Goal: Task Accomplishment & Management: Complete application form

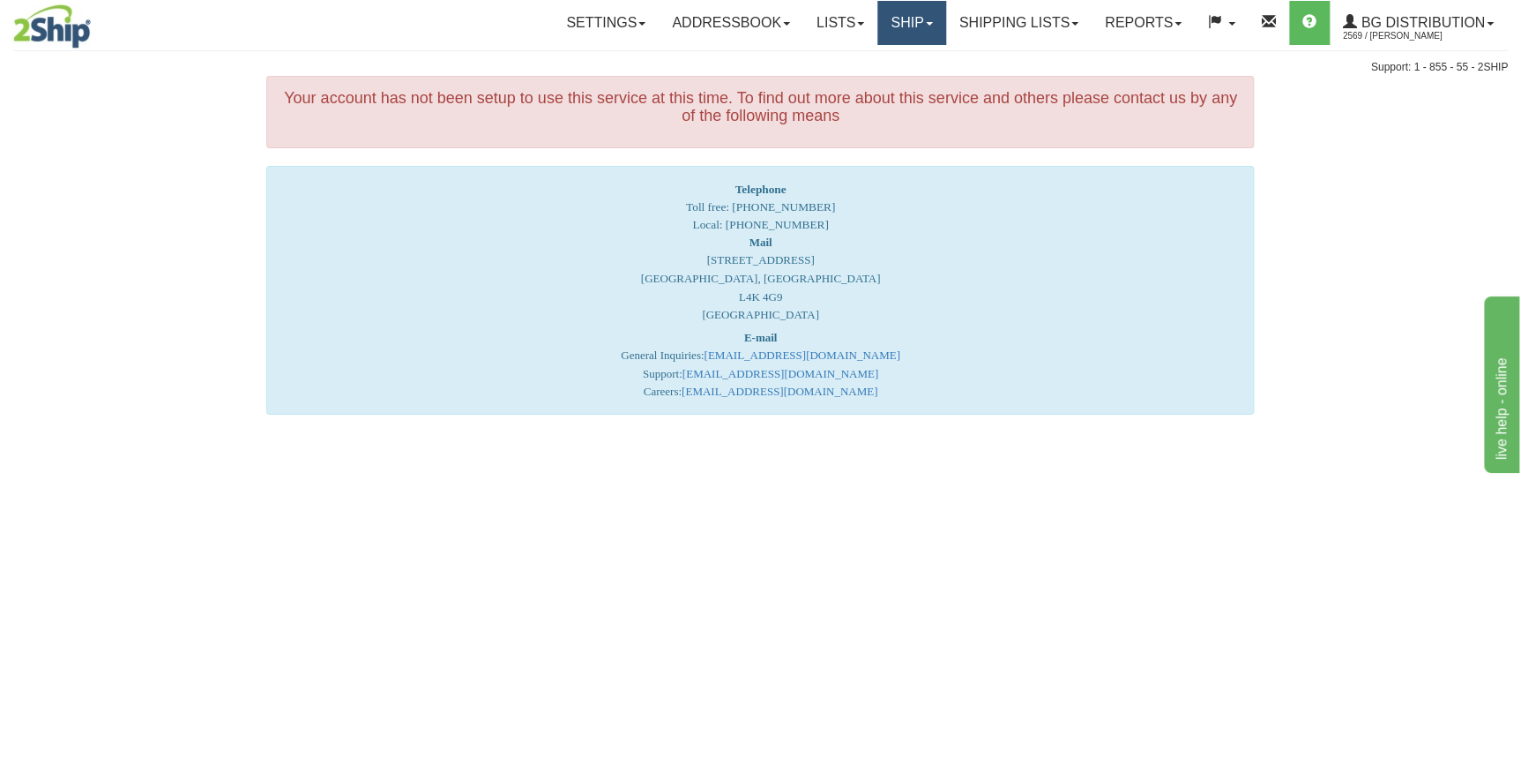
click at [909, 34] on link "Ship" at bounding box center [912, 23] width 68 height 44
click at [891, 67] on link "Ship Screen" at bounding box center [875, 61] width 139 height 23
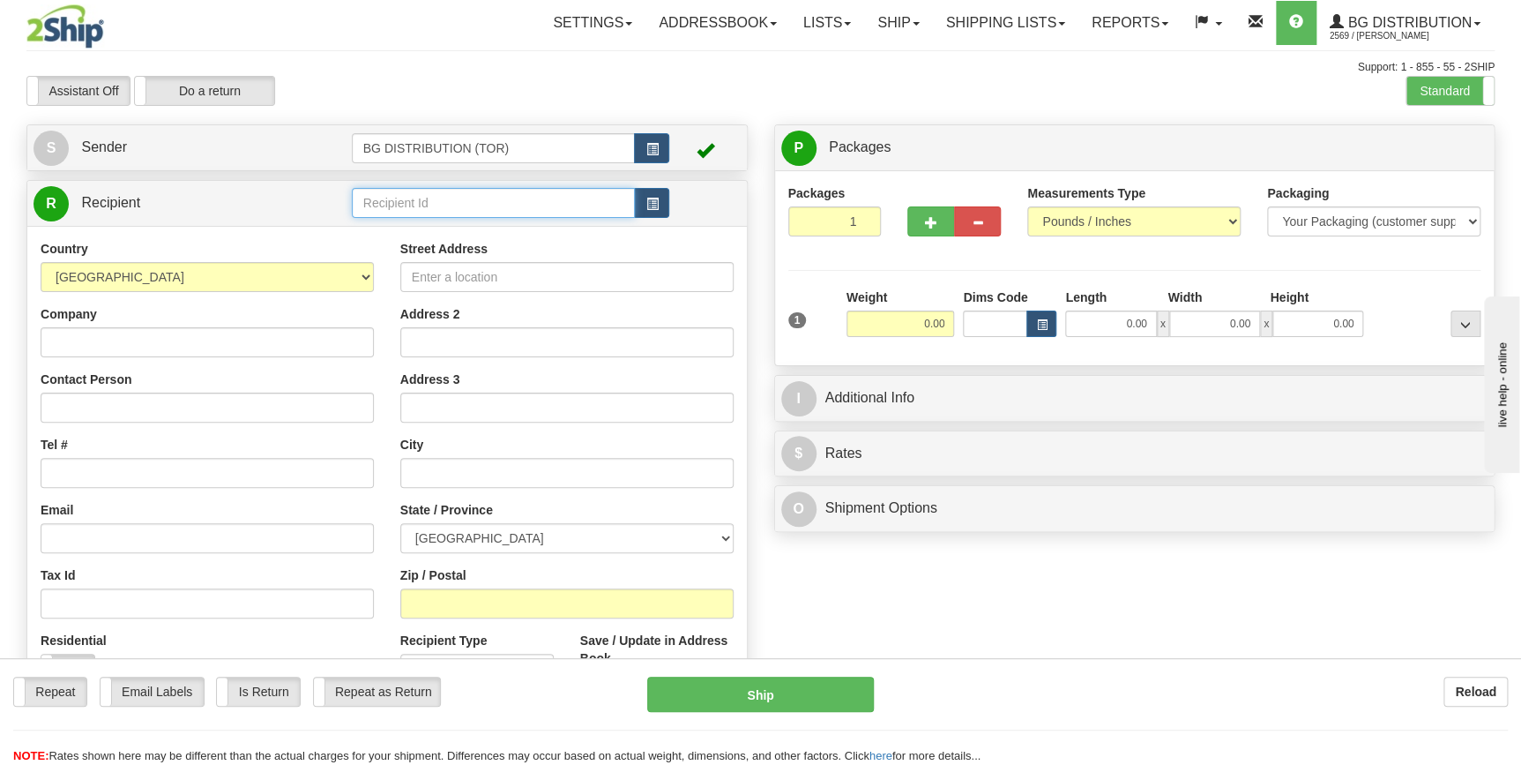
click at [377, 206] on input "text" at bounding box center [494, 203] width 284 height 30
click at [459, 235] on div "BG DISTRIBUTION (WIN)" at bounding box center [489, 230] width 266 height 19
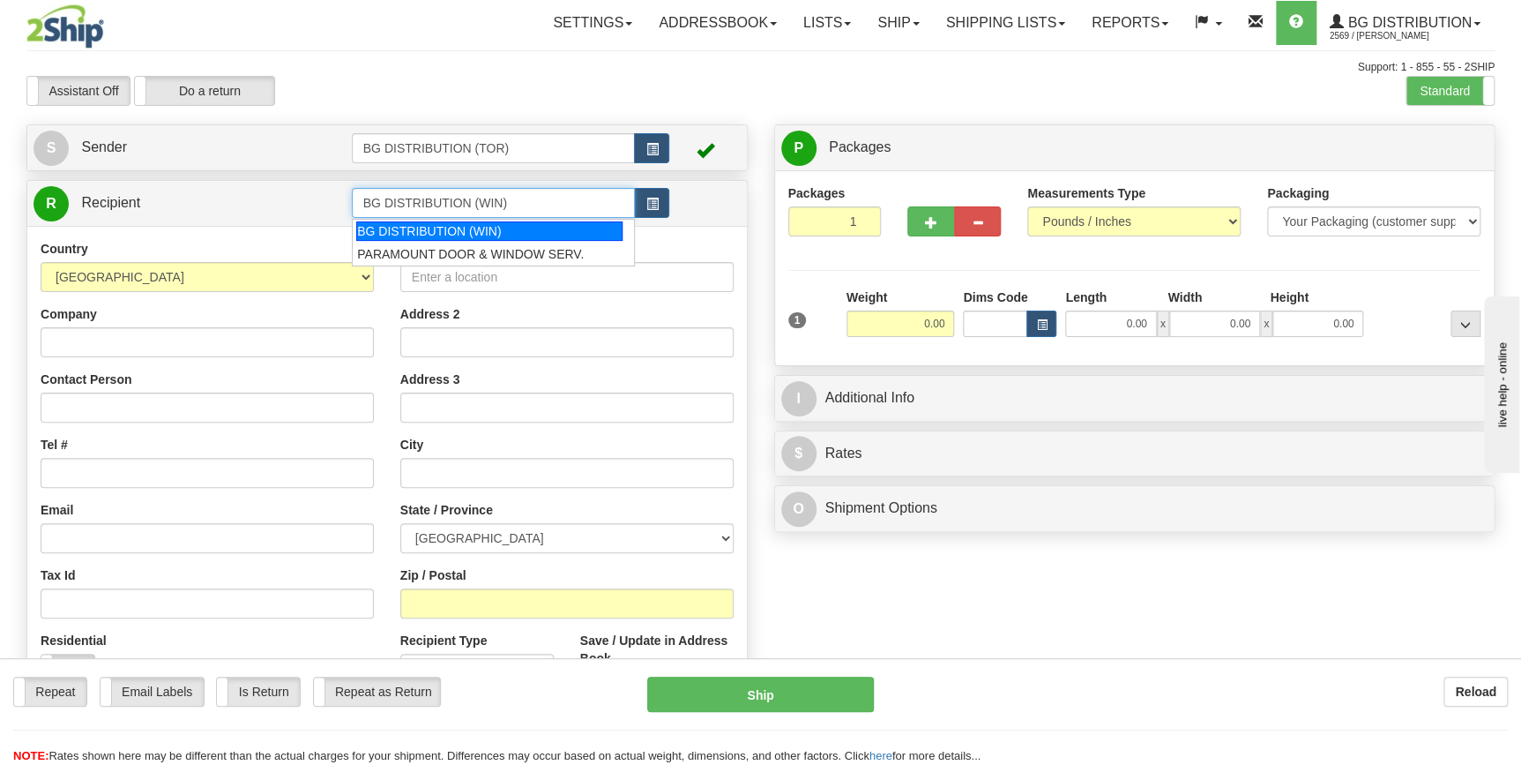
type input "BG DISTRIBUTION (WIN)"
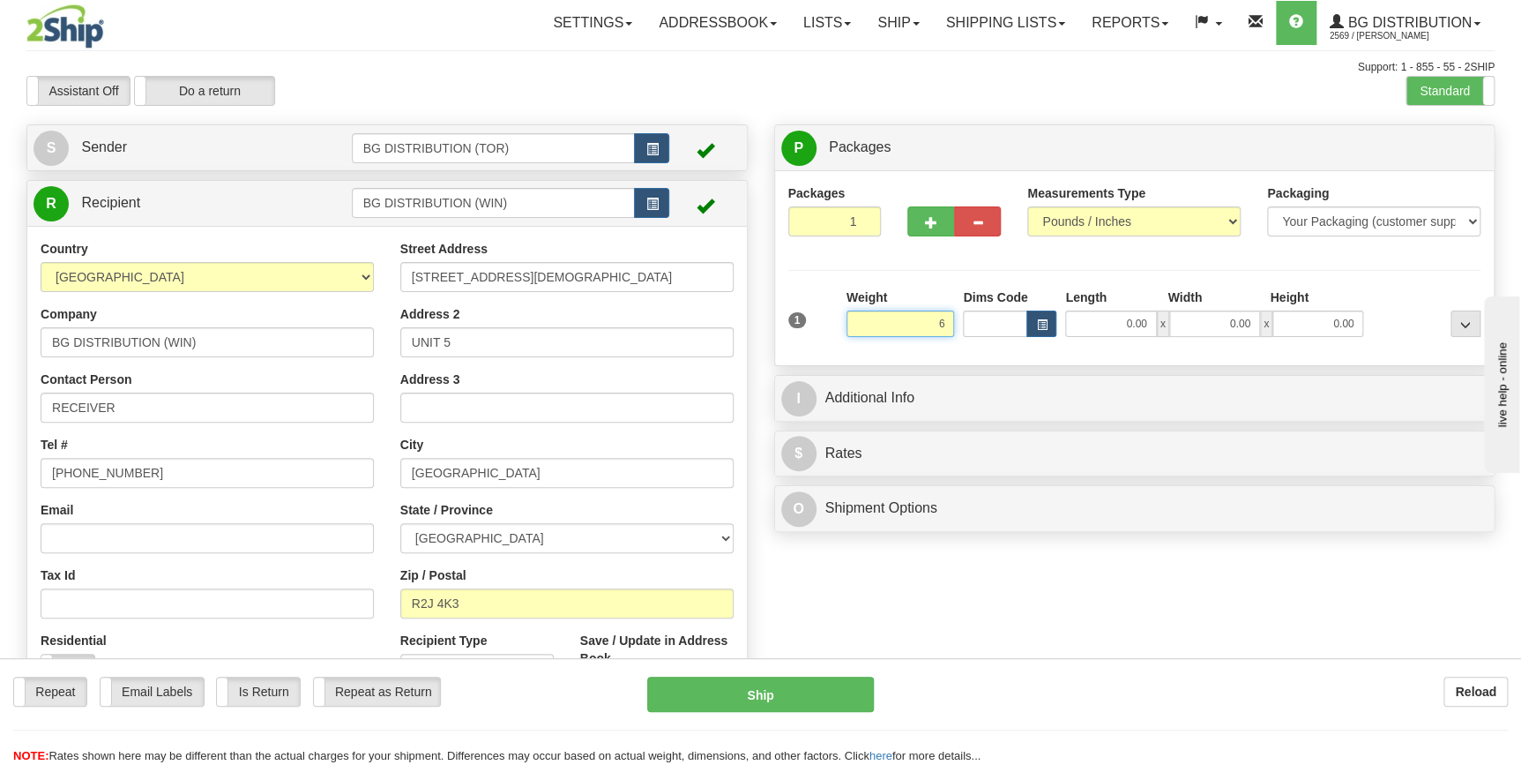
type input "6.00"
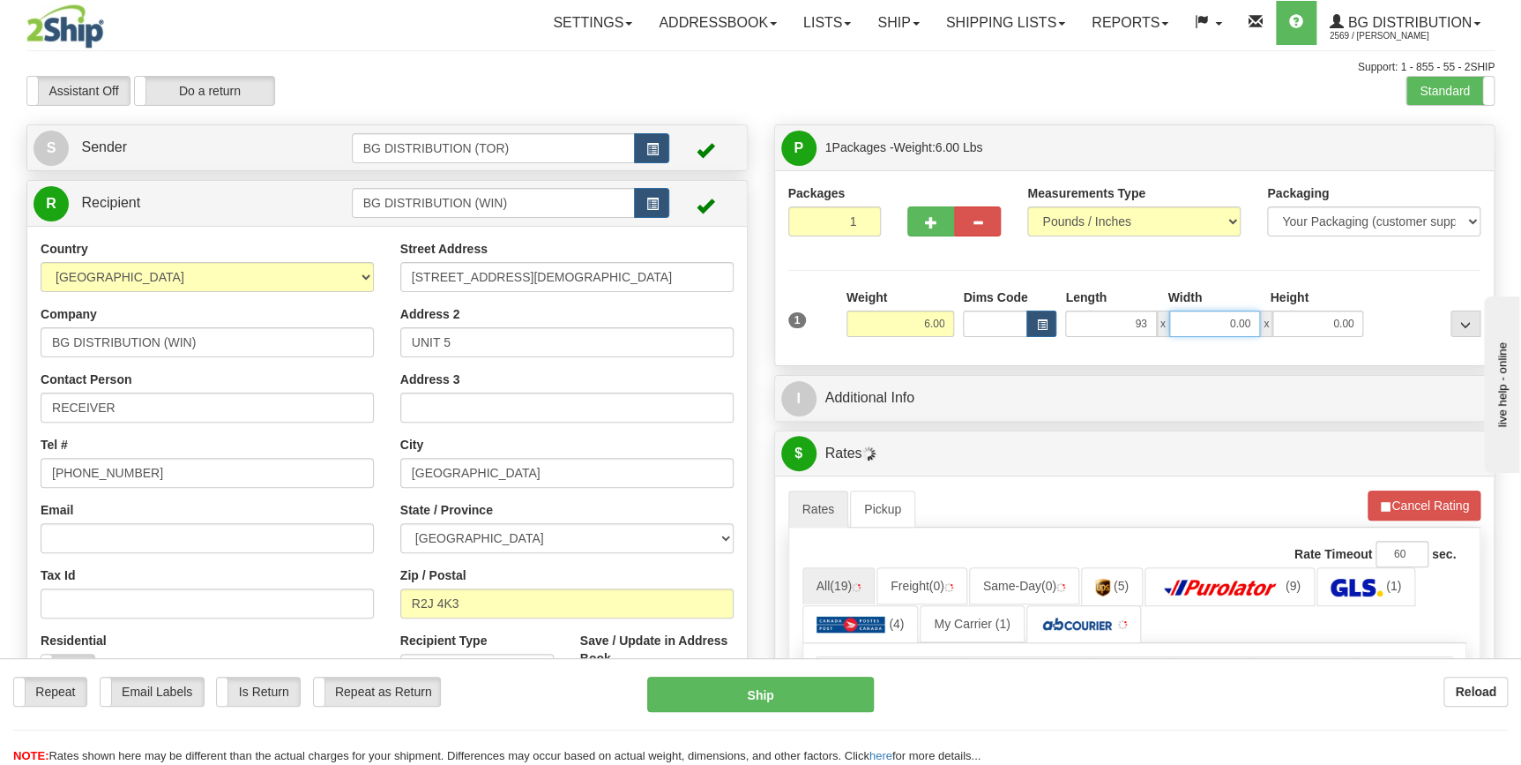
type input "93.00"
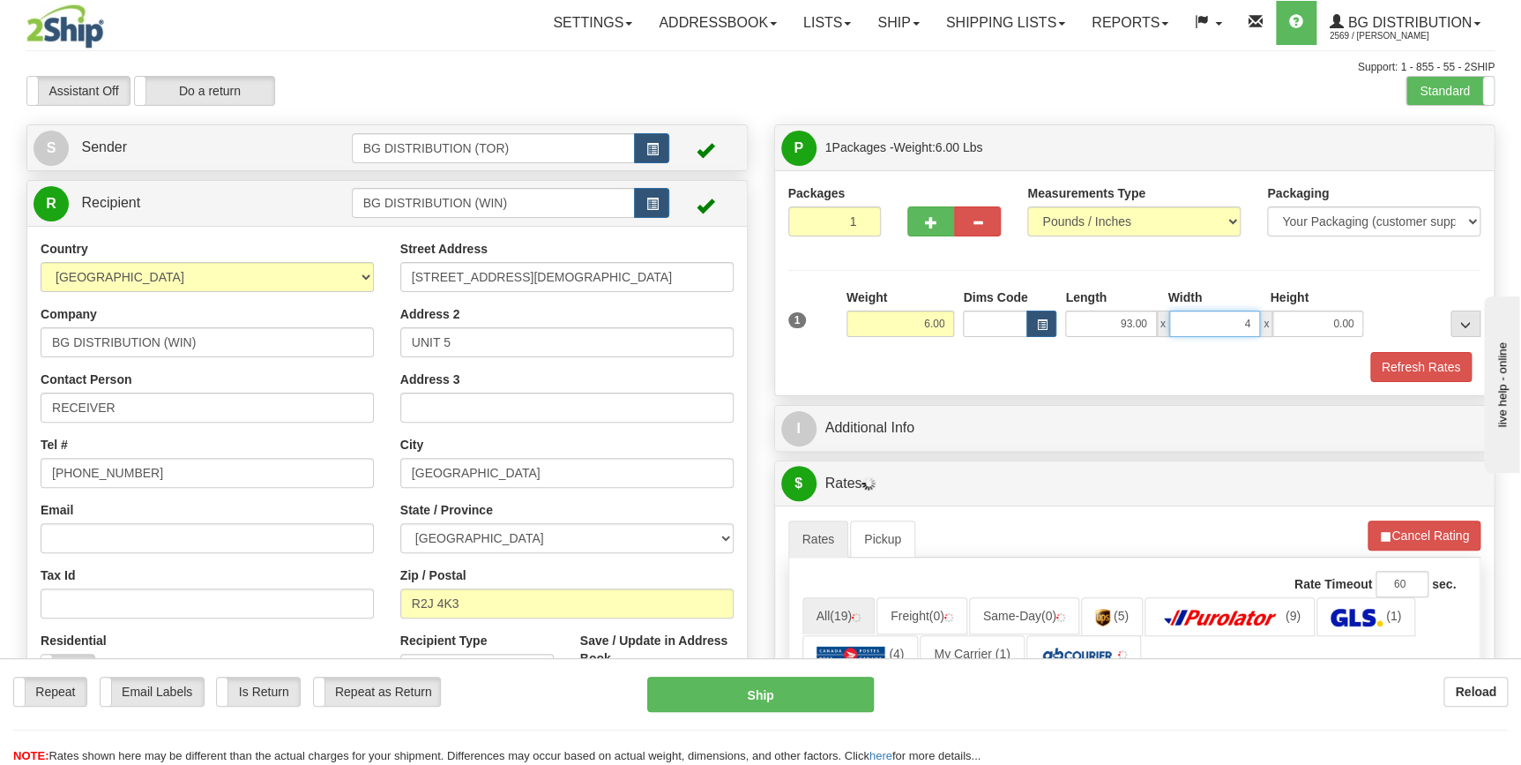
type input "4.00"
type input "2.00"
click at [938, 230] on button "button" at bounding box center [931, 221] width 47 height 30
click at [0, 0] on div at bounding box center [0, 0] width 0 height 0
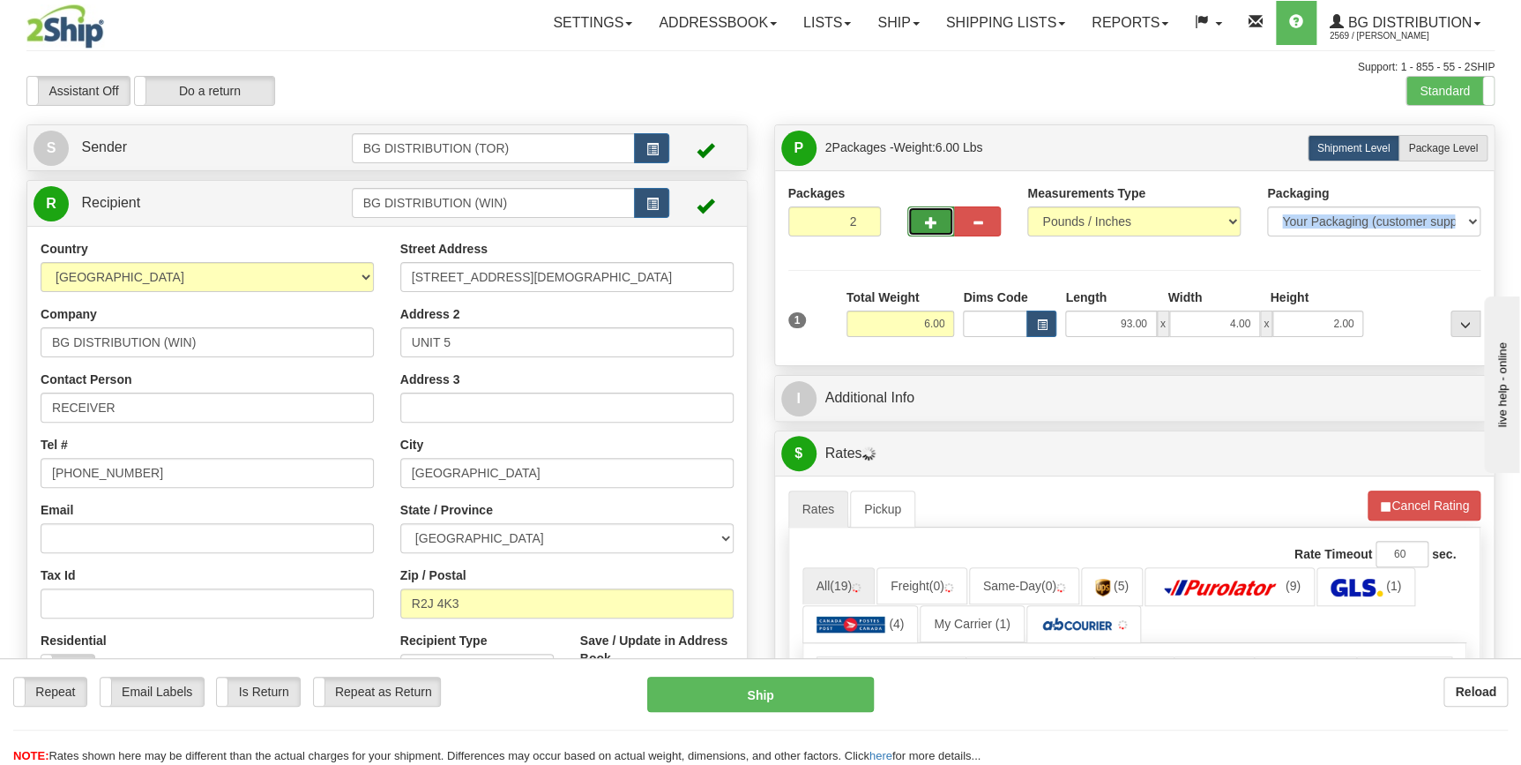
click at [938, 230] on button "button" at bounding box center [931, 221] width 47 height 30
type input "4"
click at [1420, 150] on span "Package Level" at bounding box center [1443, 148] width 70 height 12
radio input "true"
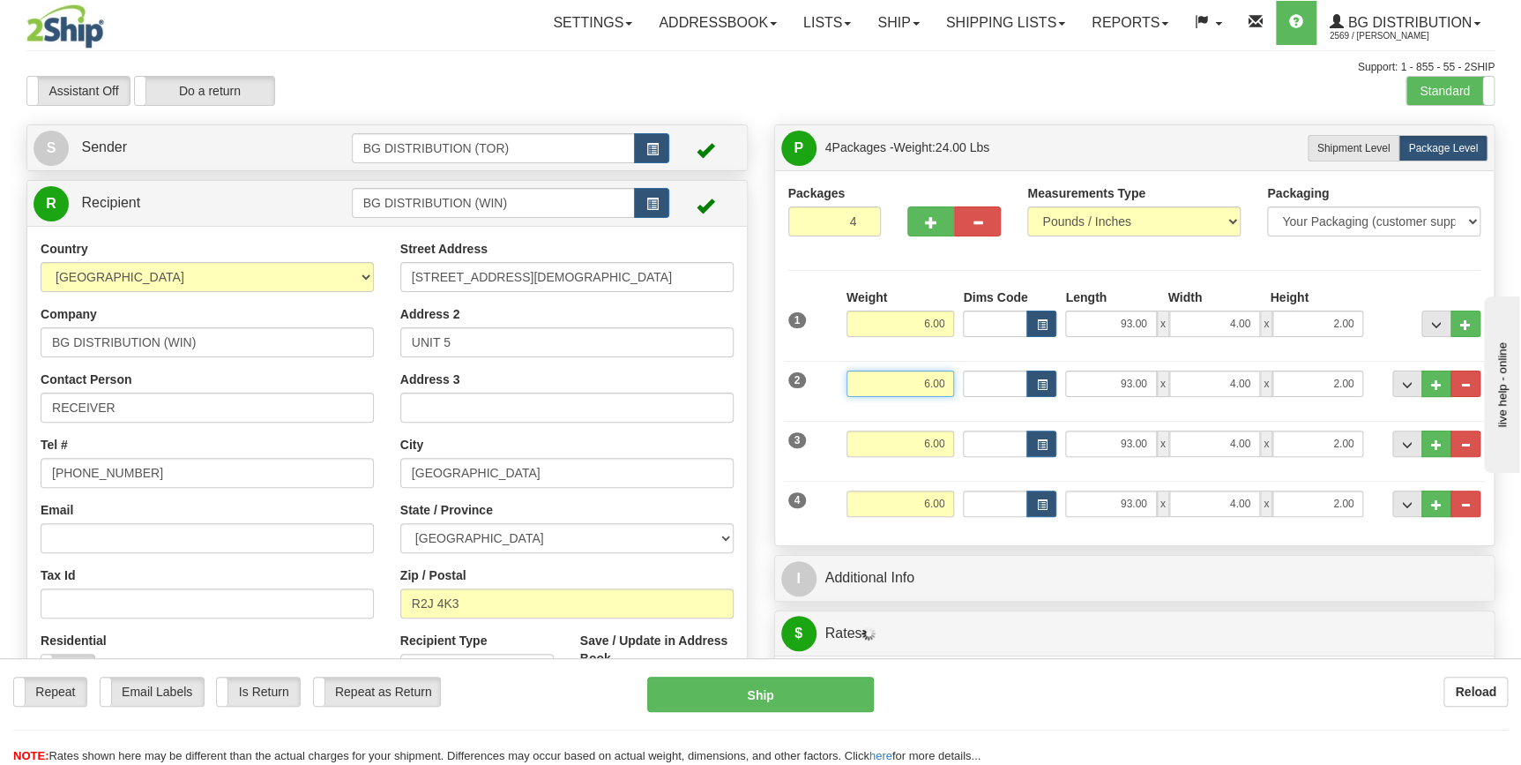
click at [915, 378] on input "6.00" at bounding box center [901, 383] width 108 height 26
type input "20.00"
type input "51.00"
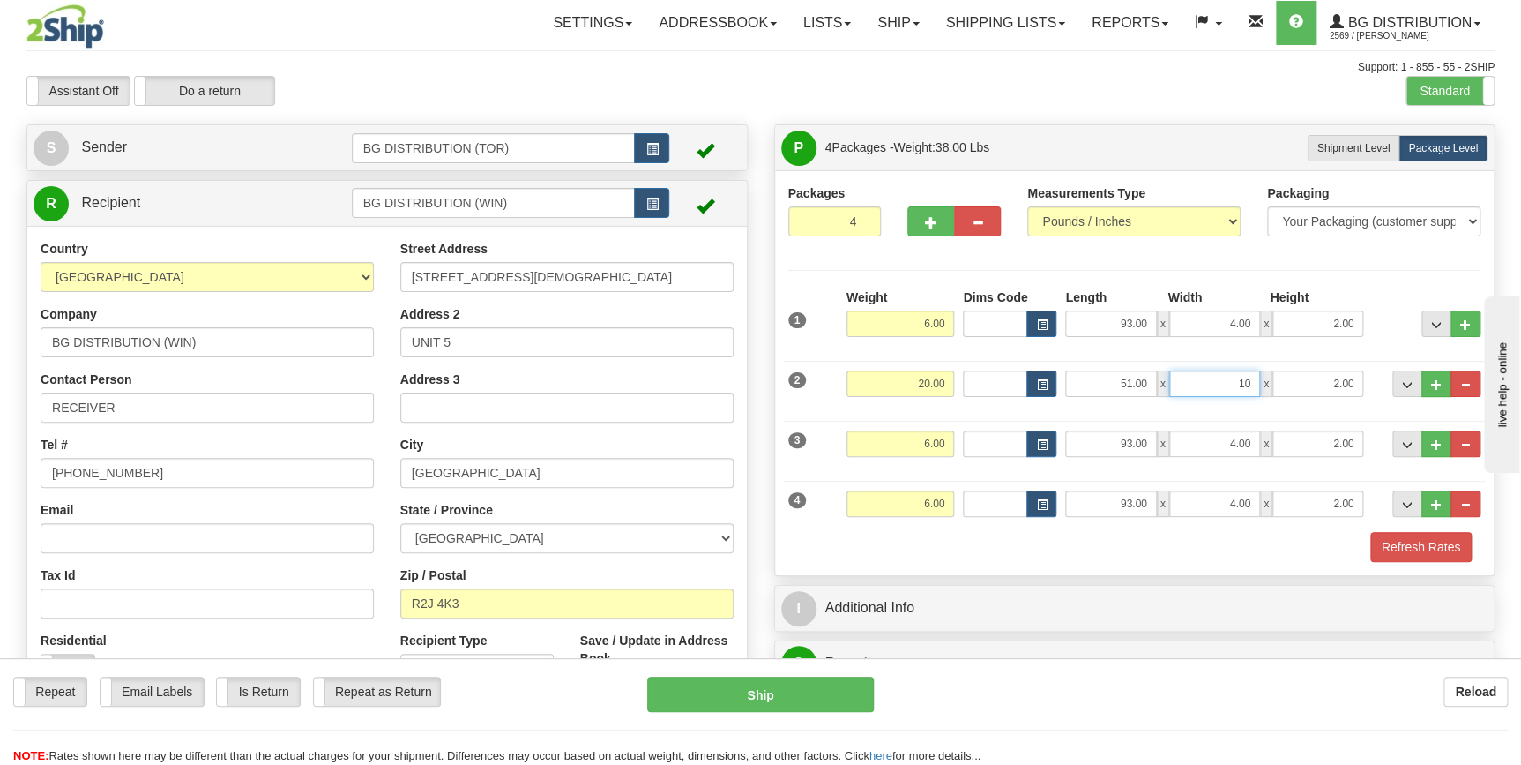
type input "10.00"
type input "5.00"
click at [890, 437] on input "6.00" at bounding box center [901, 443] width 108 height 26
click at [934, 221] on span "button" at bounding box center [931, 222] width 12 height 11
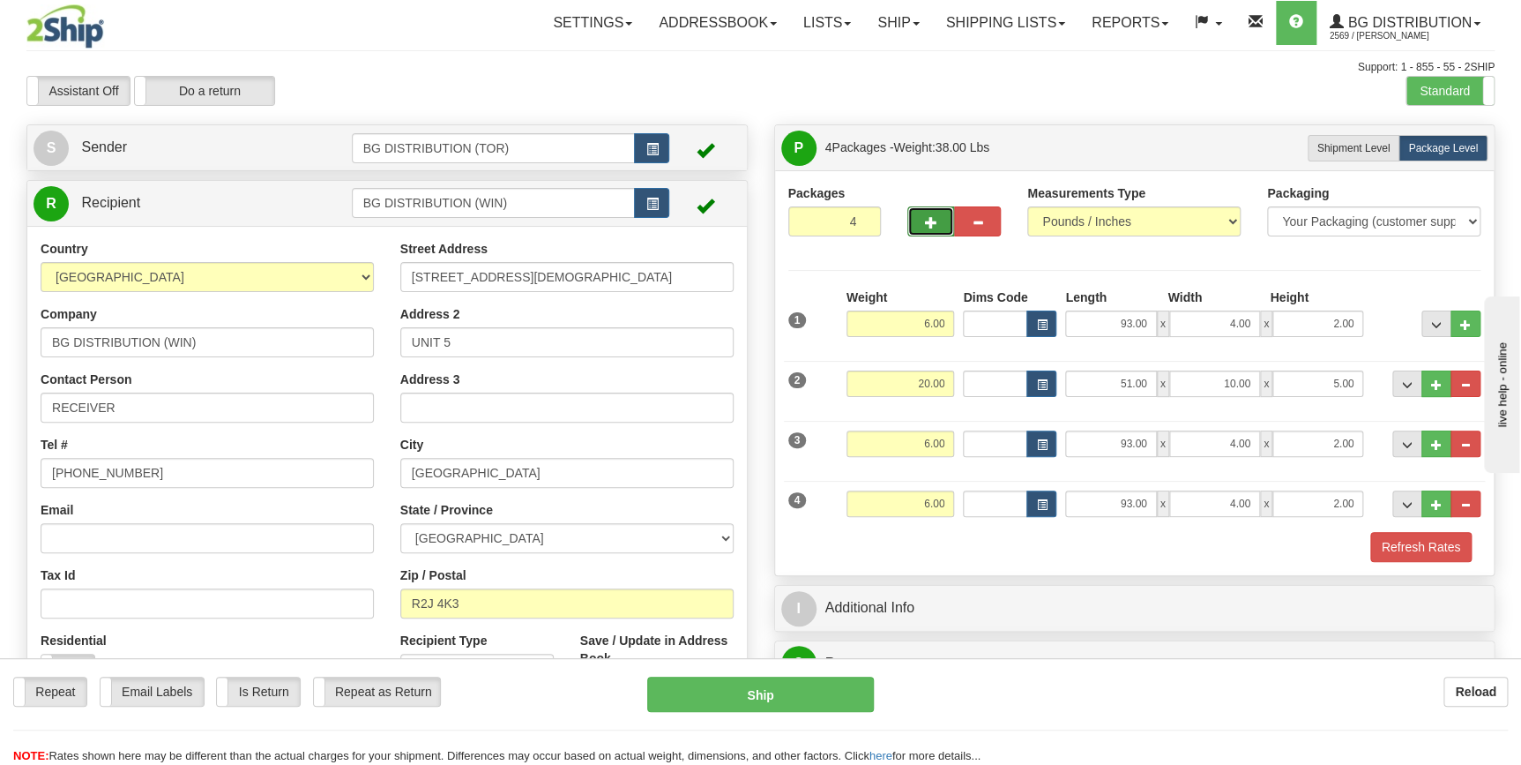
type input "5"
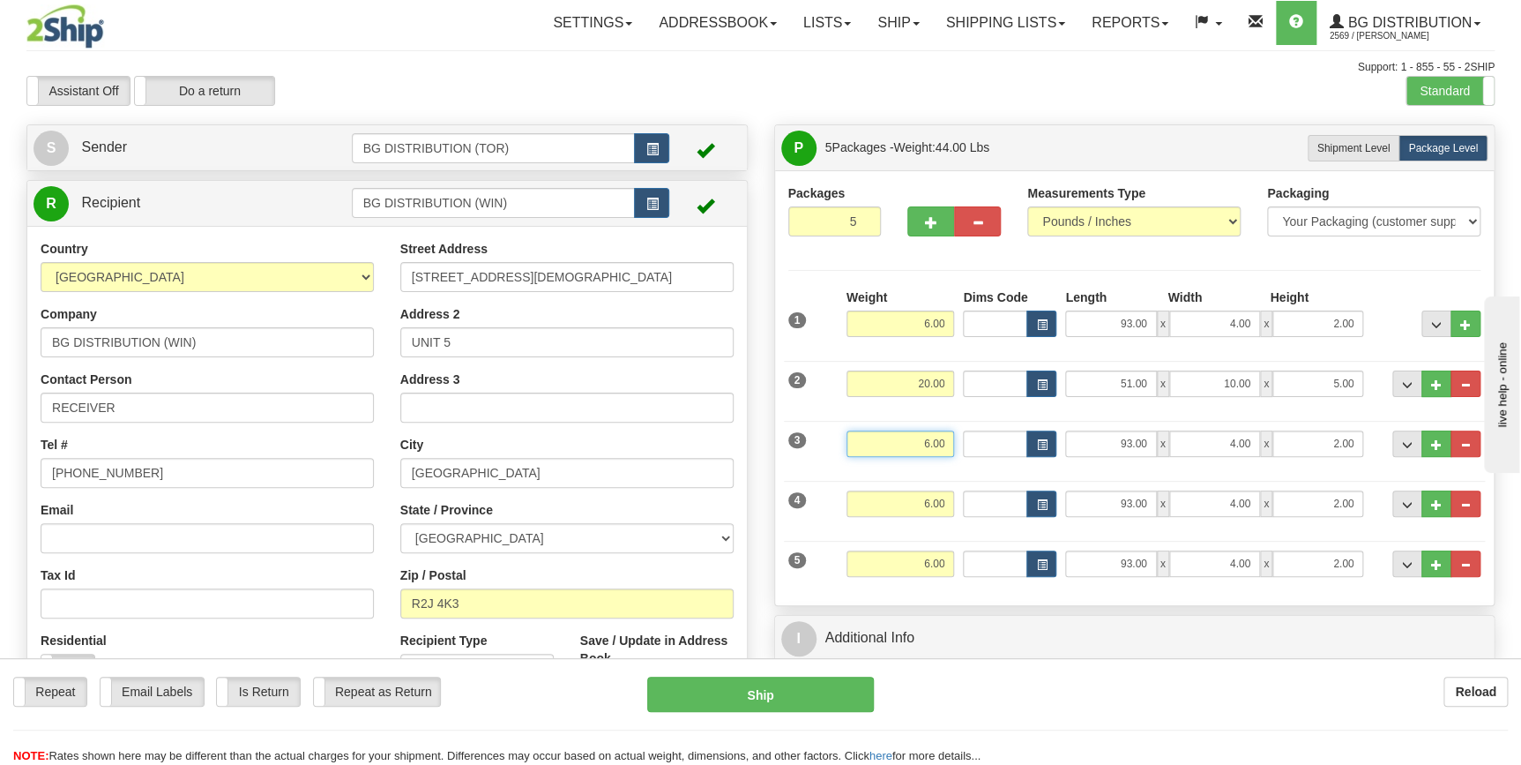
drag, startPoint x: 914, startPoint y: 442, endPoint x: 967, endPoint y: 449, distance: 53.4
click at [967, 449] on div "3 Weight 6.00 Dims Code Length Width Height" at bounding box center [1135, 441] width 702 height 59
type input "46.00"
type input "15.00"
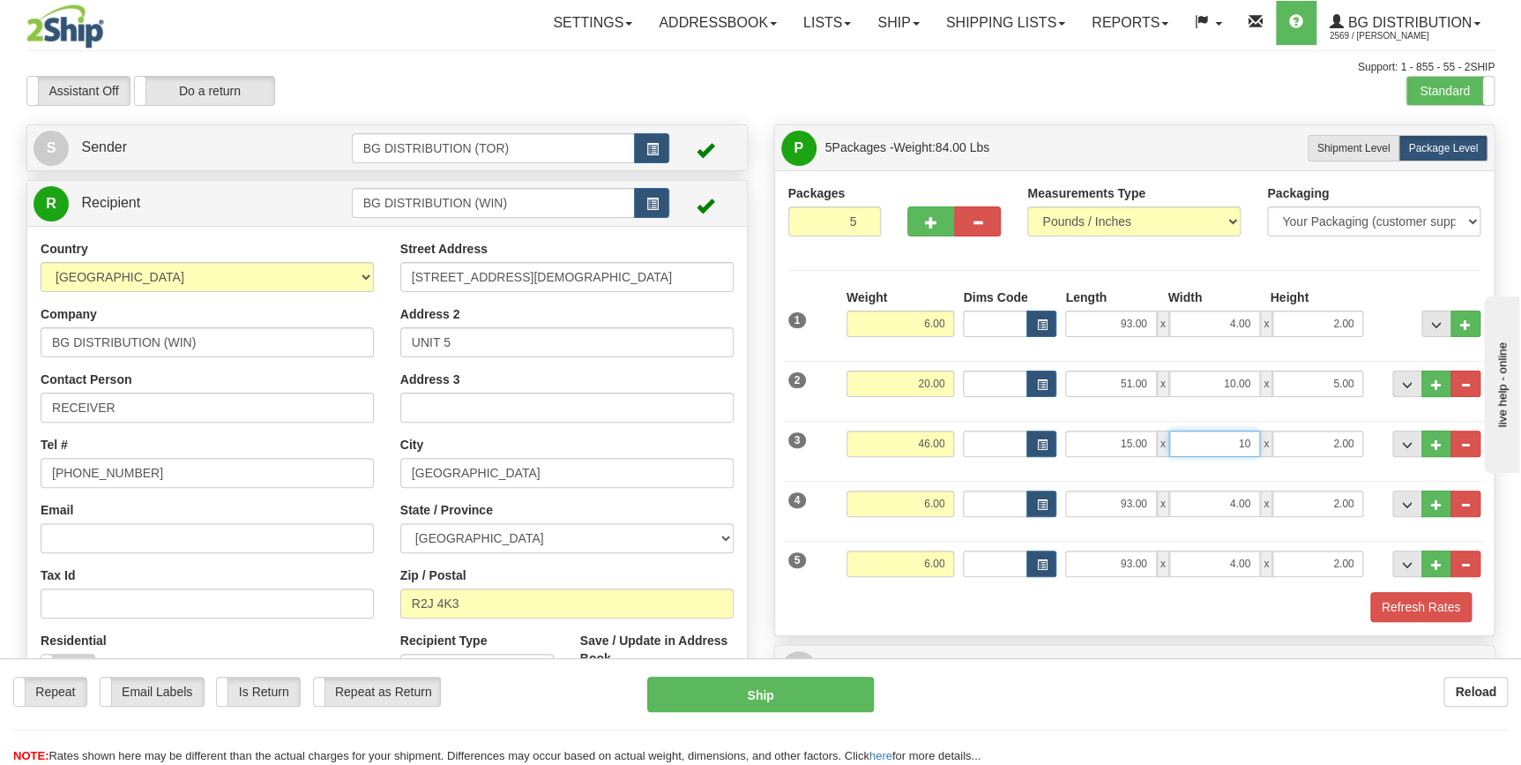
type input "10.00"
click at [918, 490] on input "6.00" at bounding box center [901, 503] width 108 height 26
type input "46.00"
type input "15.00"
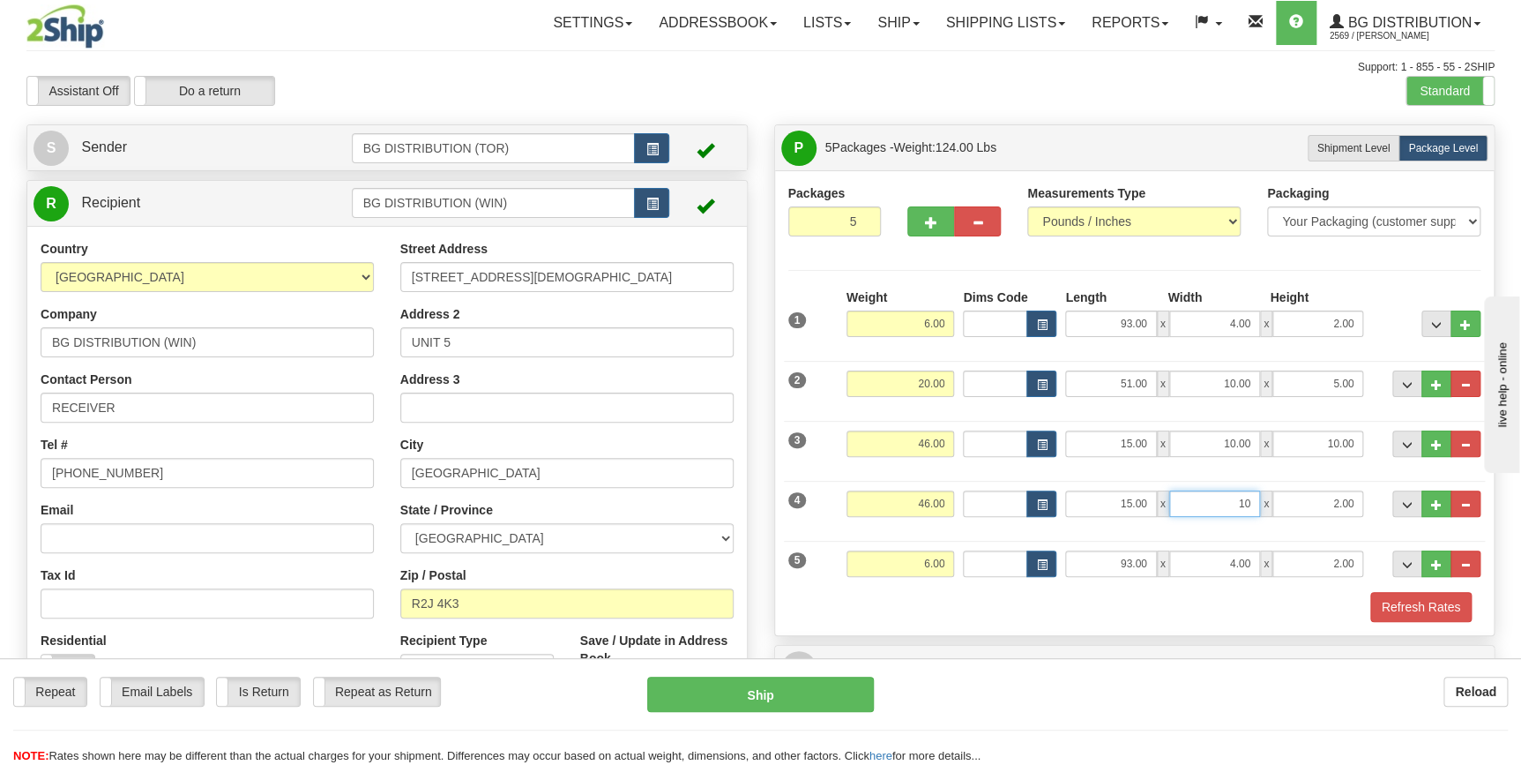
type input "10.00"
click at [908, 555] on input "6.00" at bounding box center [901, 563] width 108 height 26
type input "46.00"
type input "15.00"
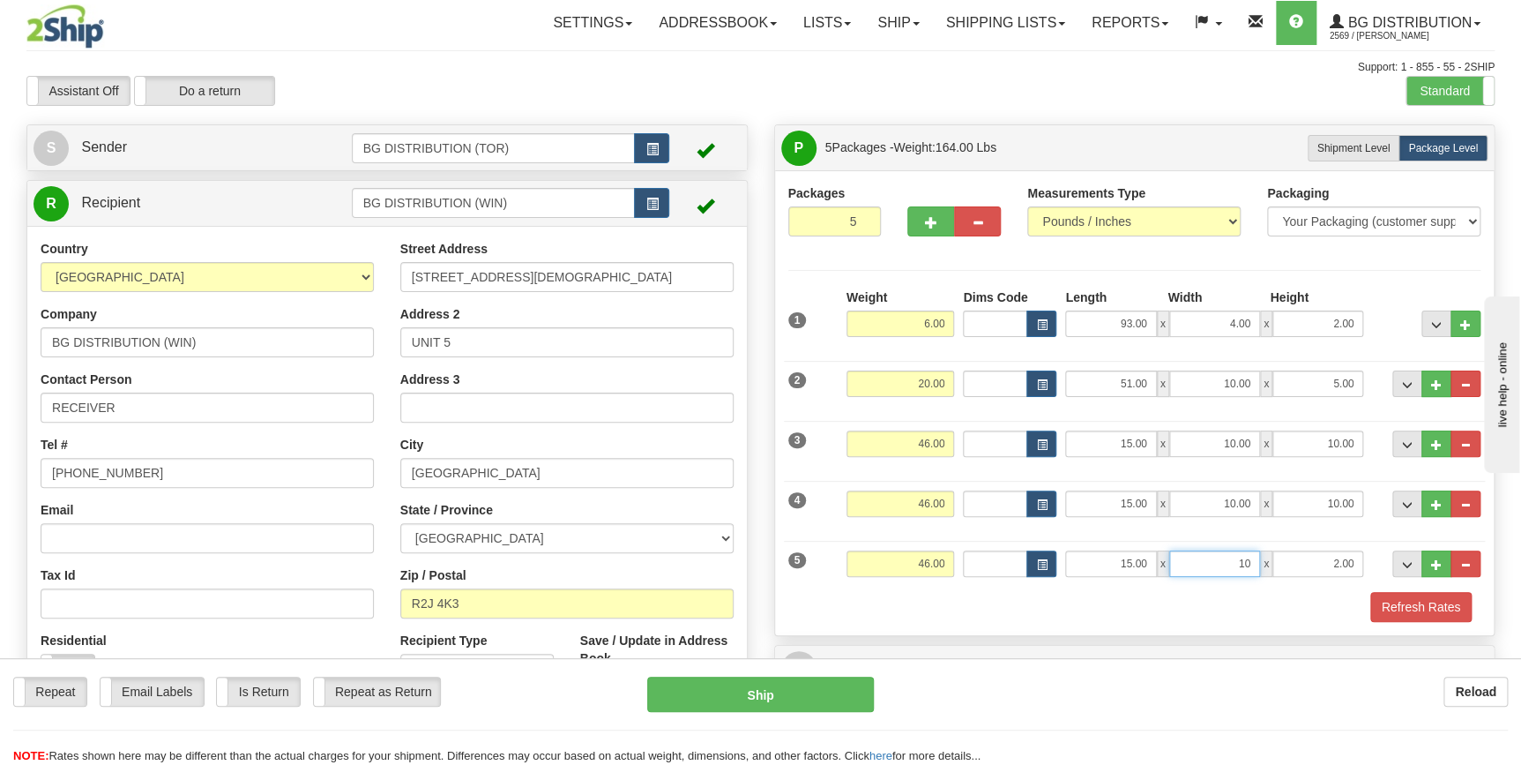
type input "10.00"
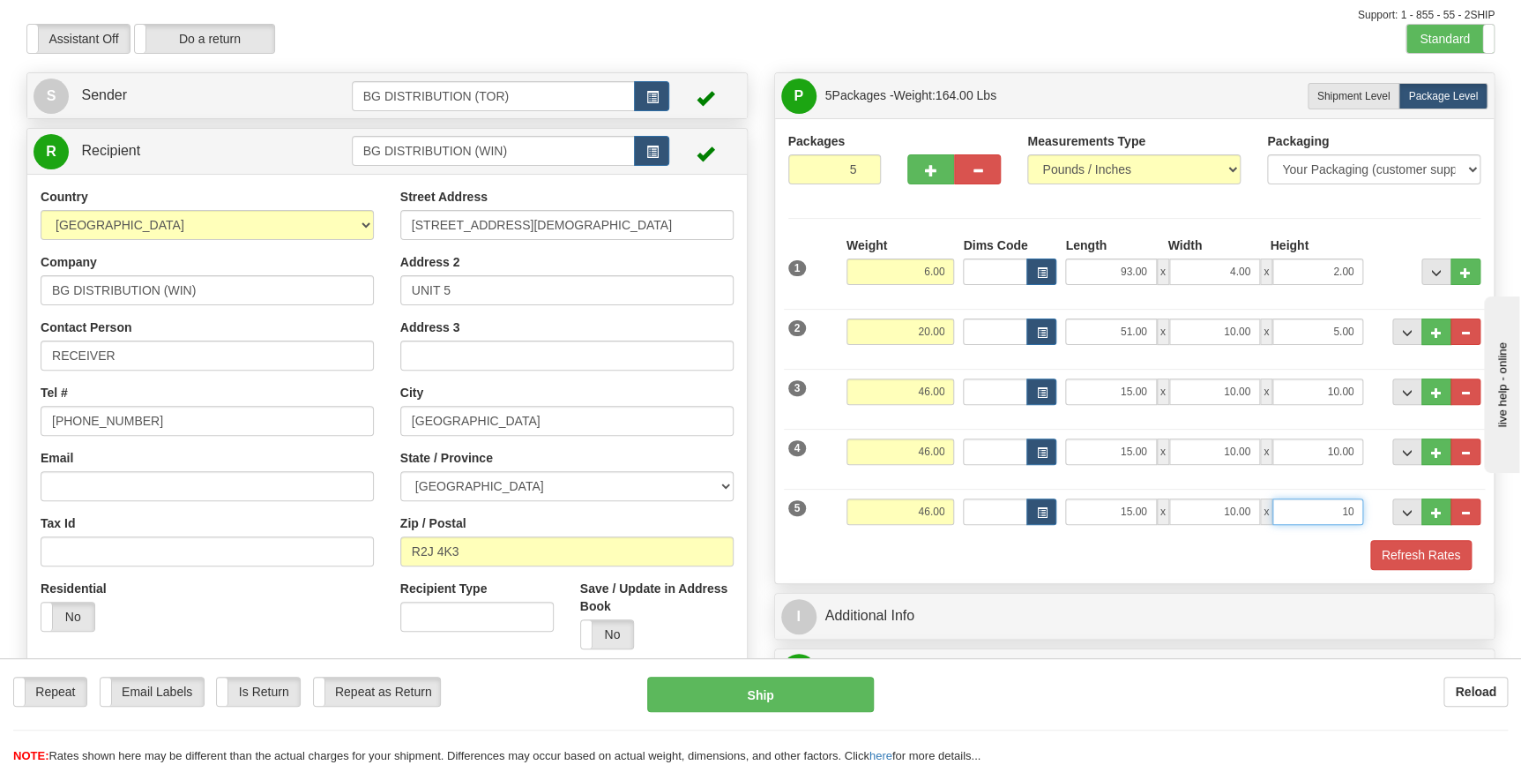
scroll to position [79, 0]
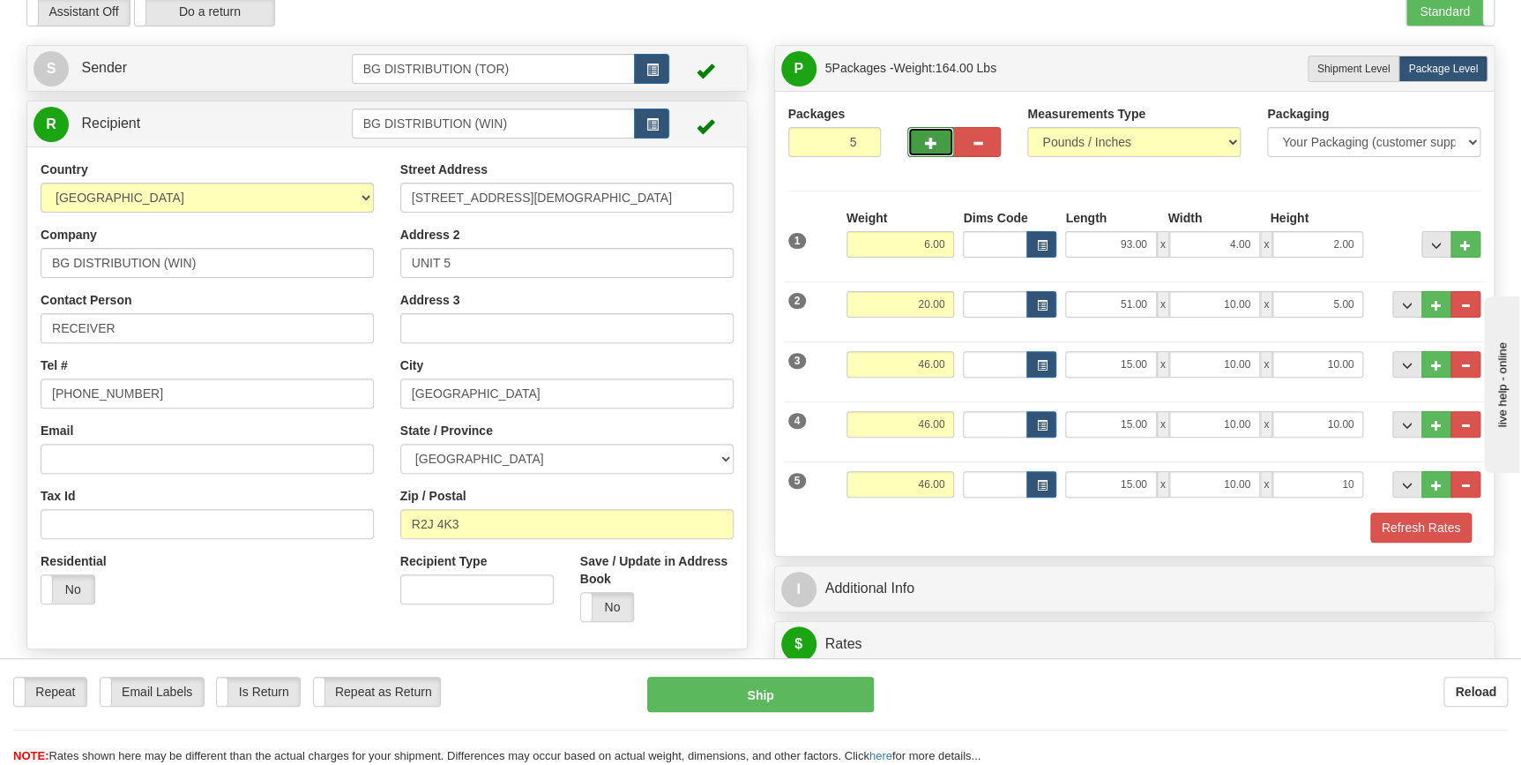
type input "10.00"
click at [925, 132] on button "button" at bounding box center [931, 142] width 47 height 30
type input "6"
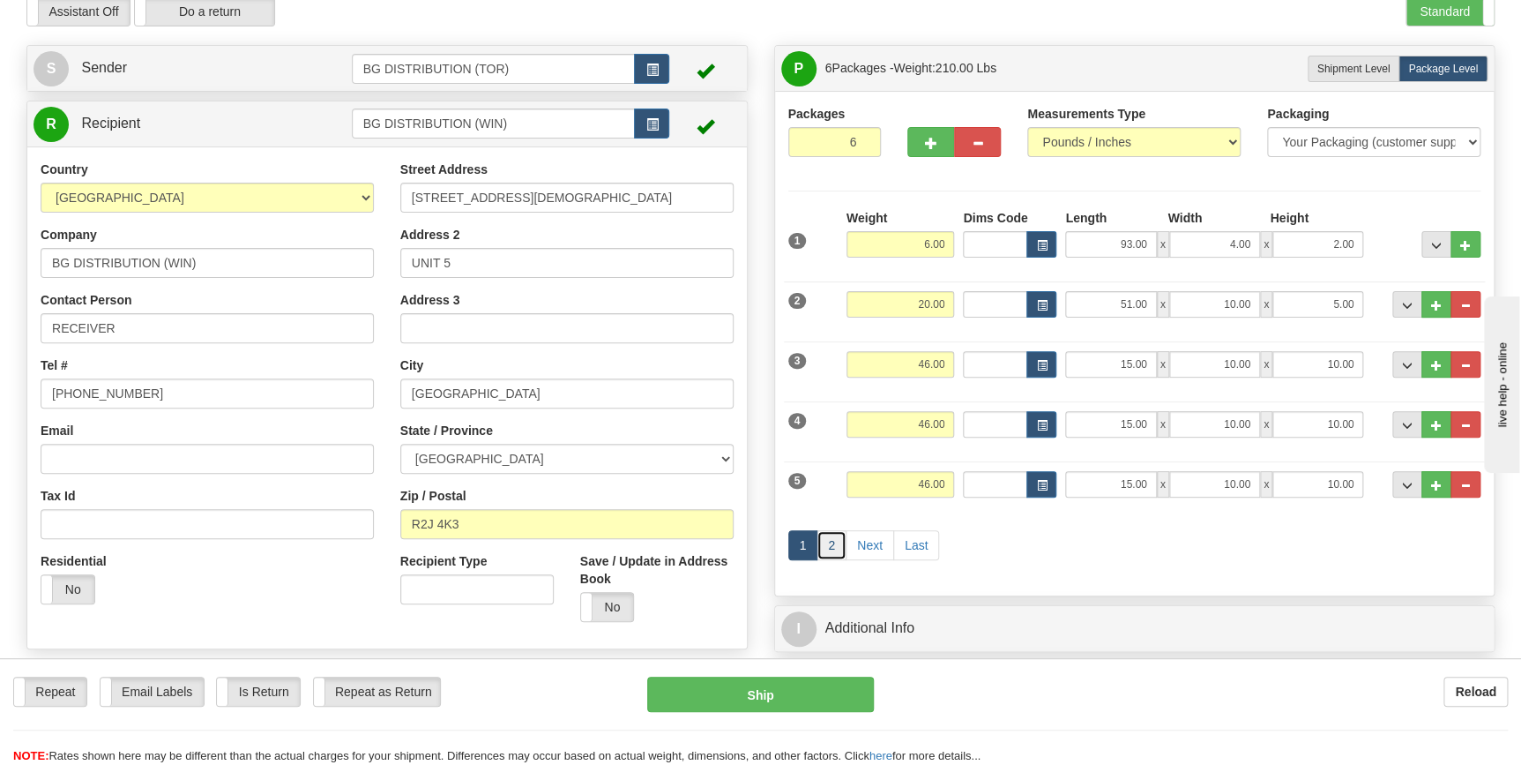
click at [833, 542] on link "2" at bounding box center [832, 545] width 30 height 30
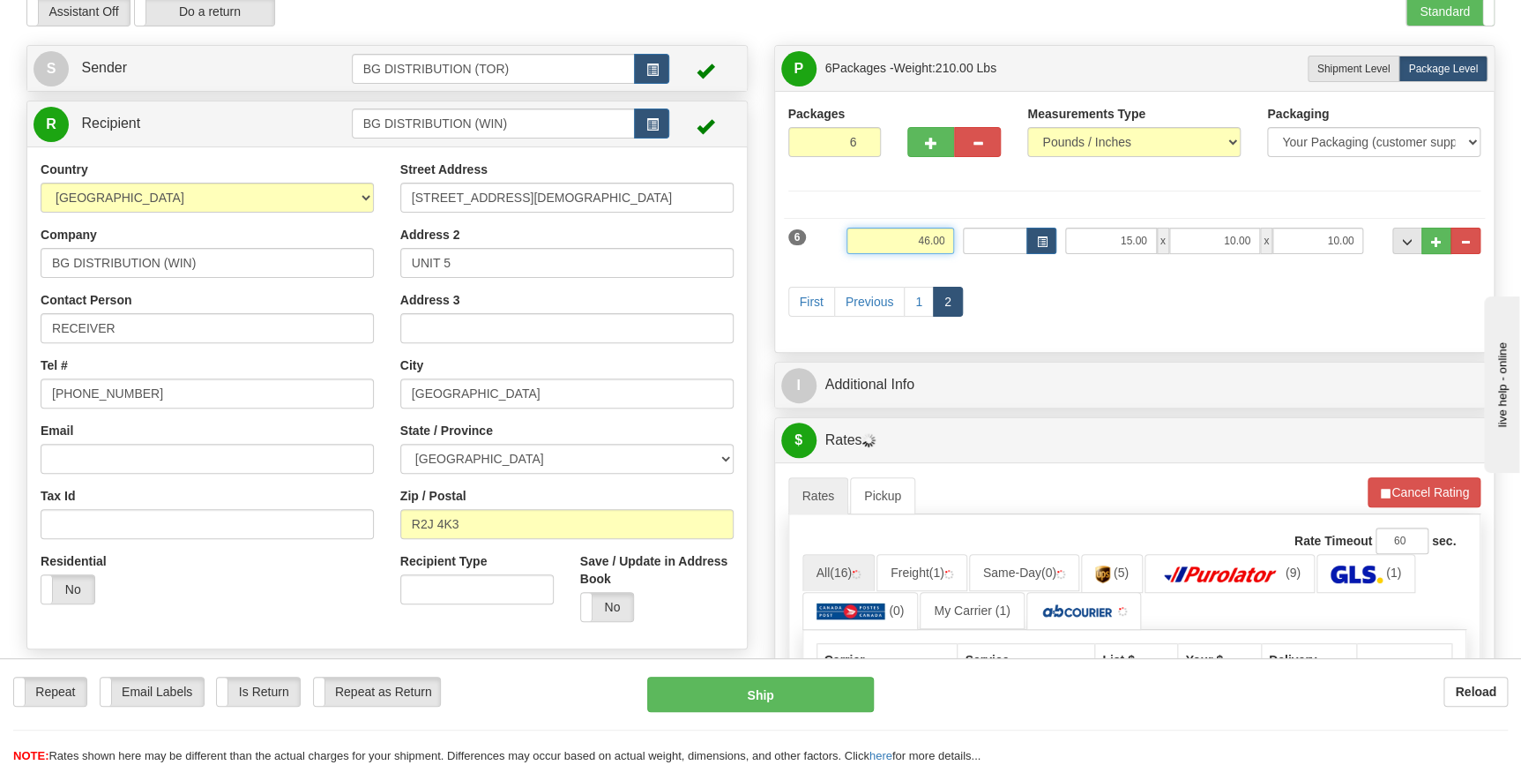
drag, startPoint x: 907, startPoint y: 244, endPoint x: 953, endPoint y: 238, distance: 47.1
click at [953, 238] on input "46.00" at bounding box center [901, 241] width 108 height 26
type input "15.00"
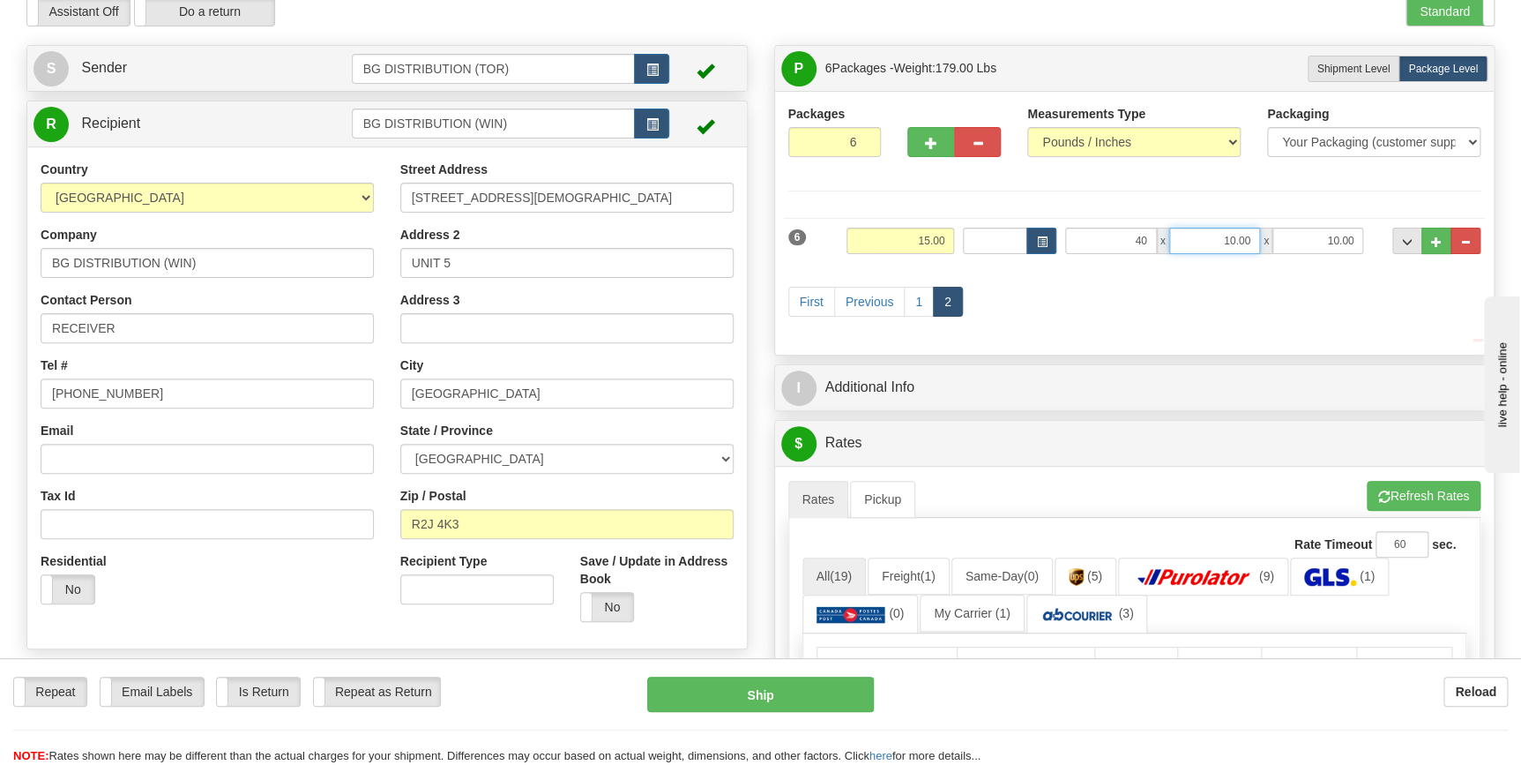
type input "40.00"
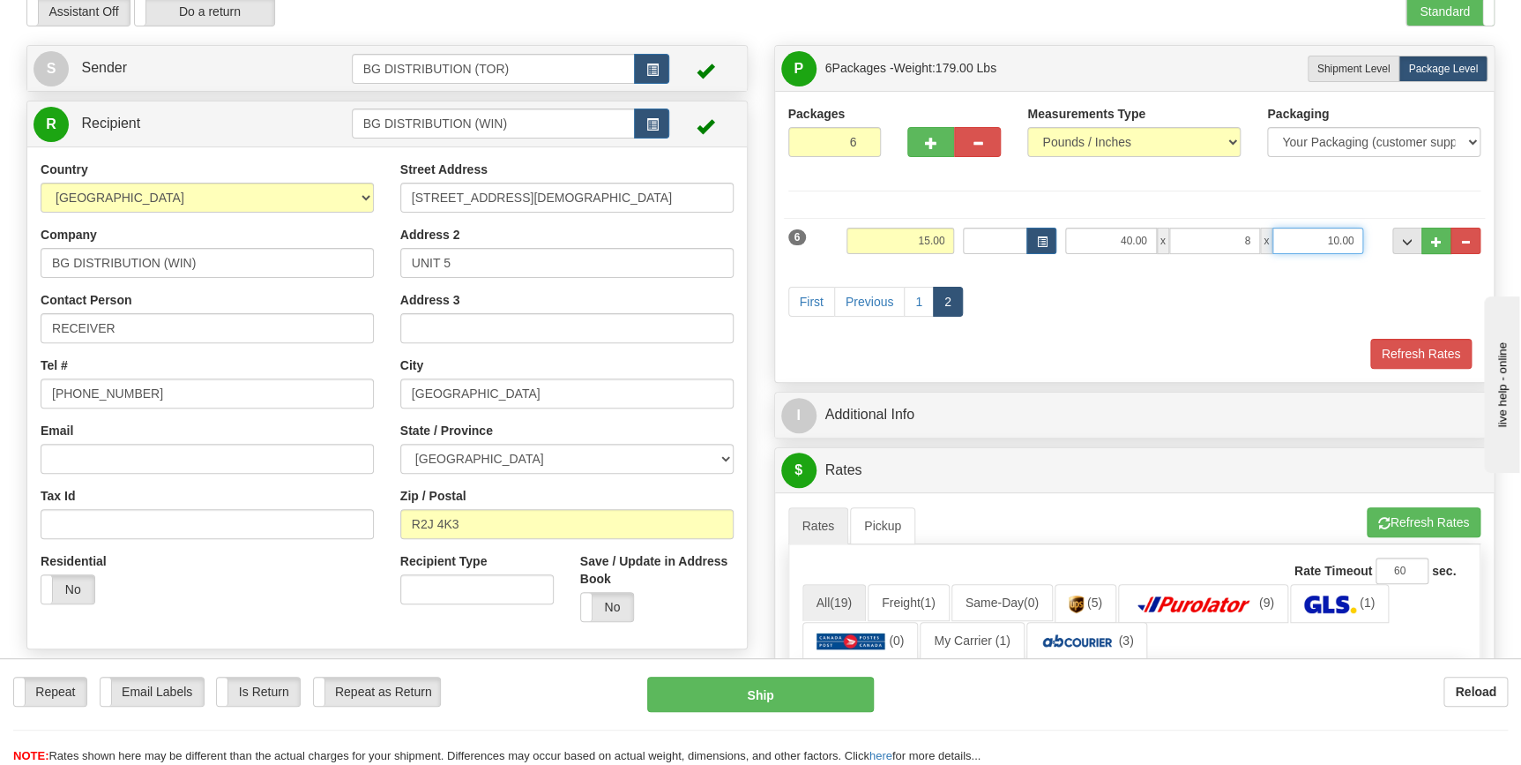
type input "8.00"
type input "8"
type input "4.00"
click at [926, 149] on button "button" at bounding box center [931, 142] width 47 height 30
type input "7"
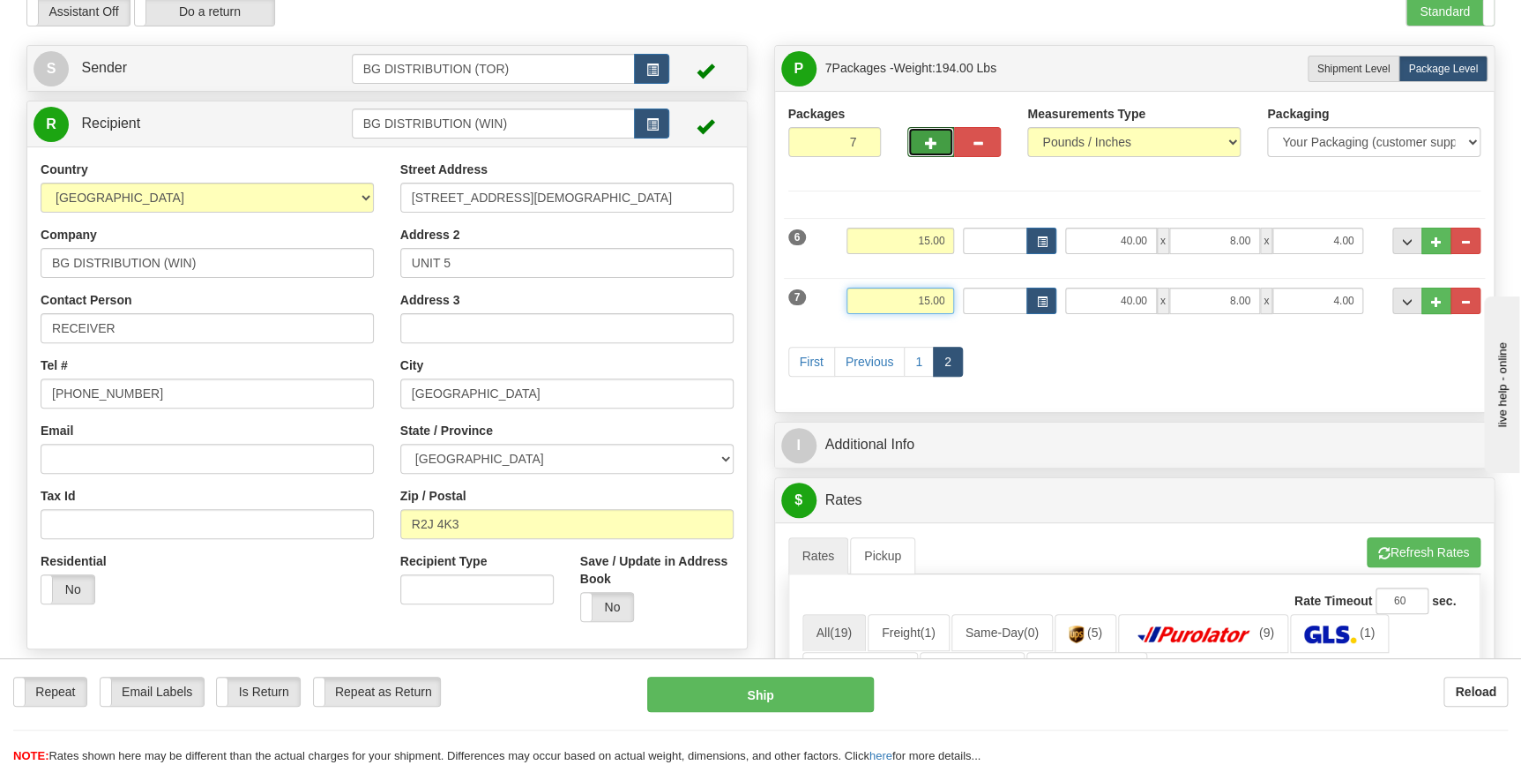
click at [912, 300] on input "15.00" at bounding box center [901, 301] width 108 height 26
type input "25.00"
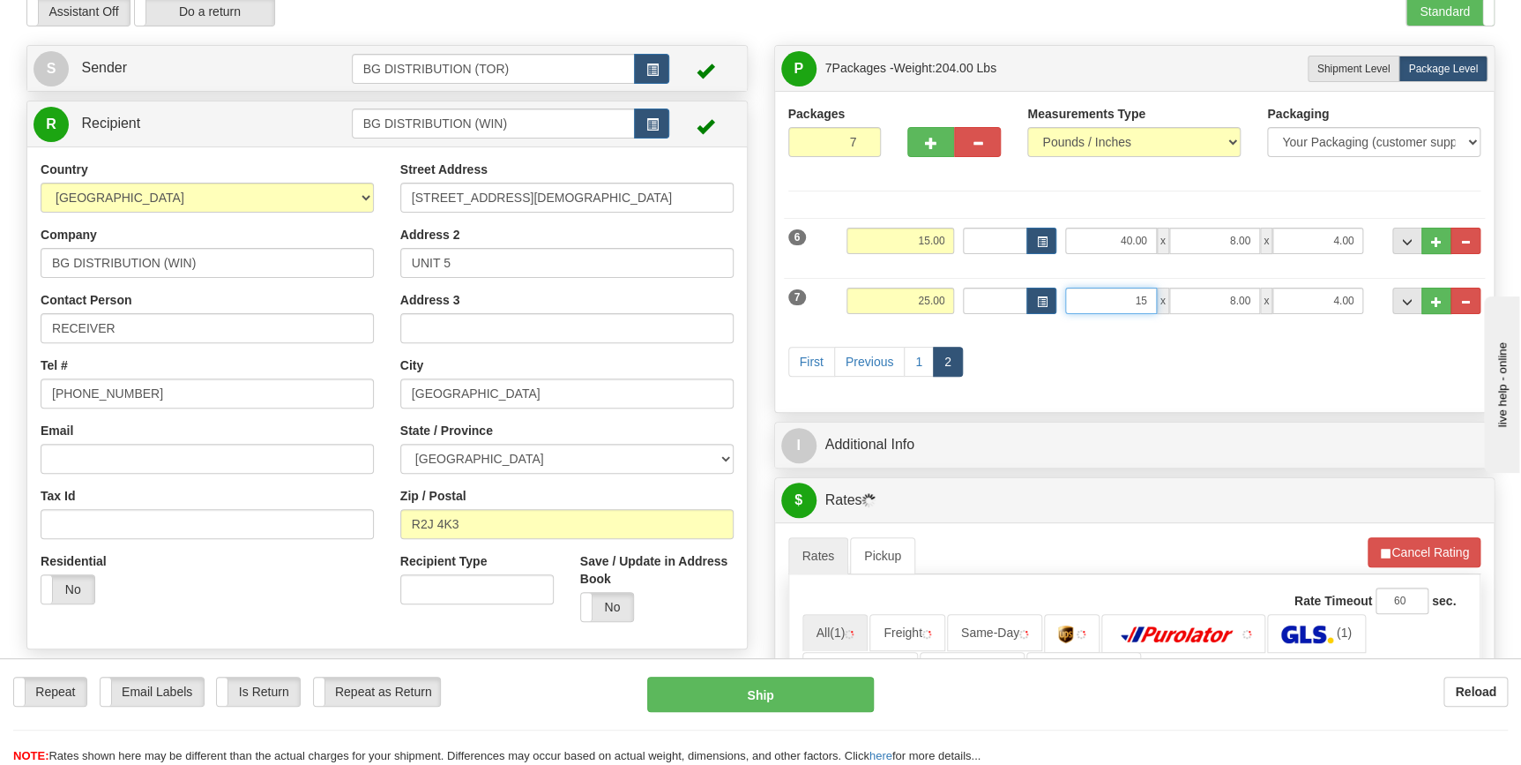
type input "15.00"
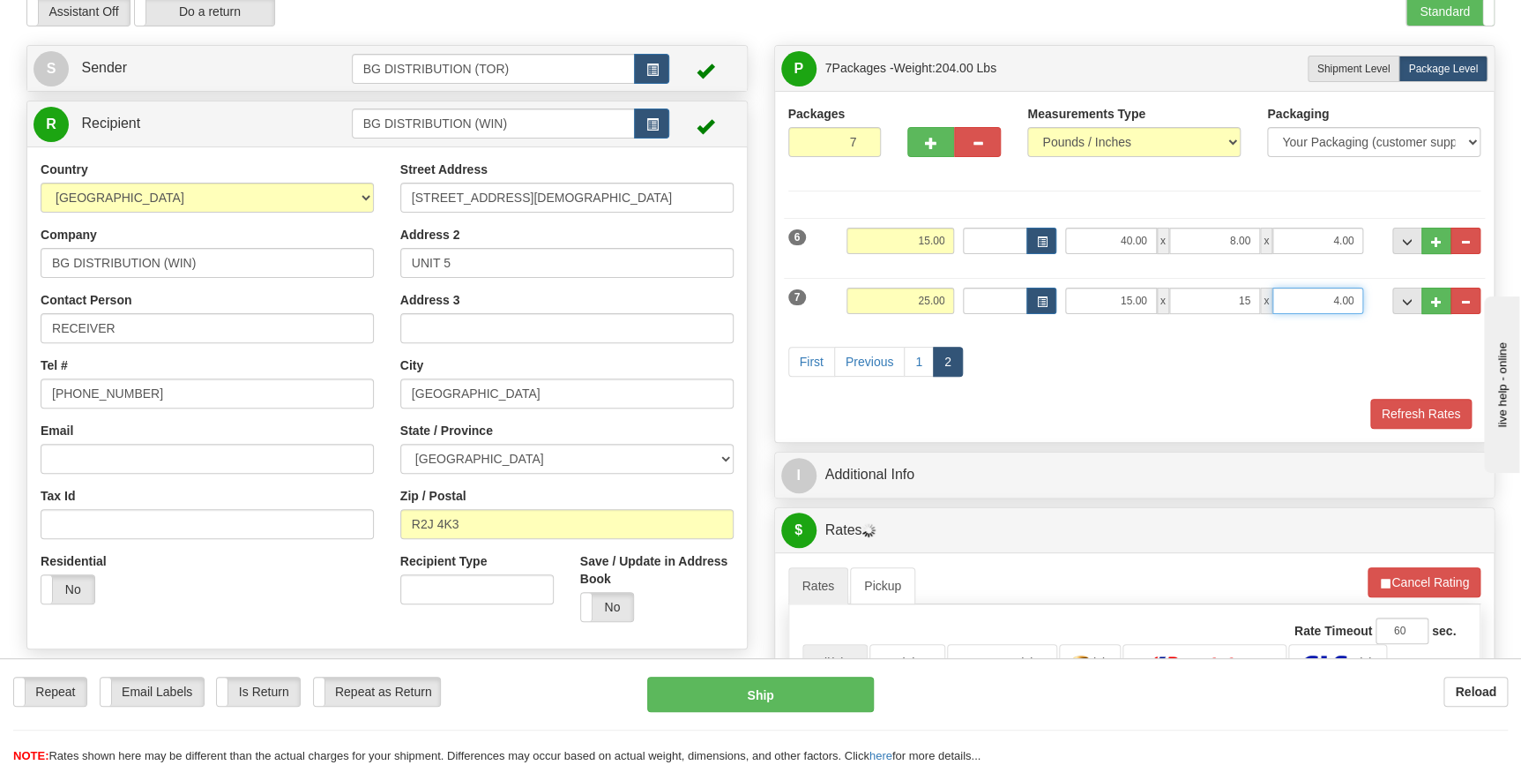
type input "15.00"
type input "10.00"
click at [1027, 410] on div "Refresh Rates" at bounding box center [1135, 414] width 702 height 30
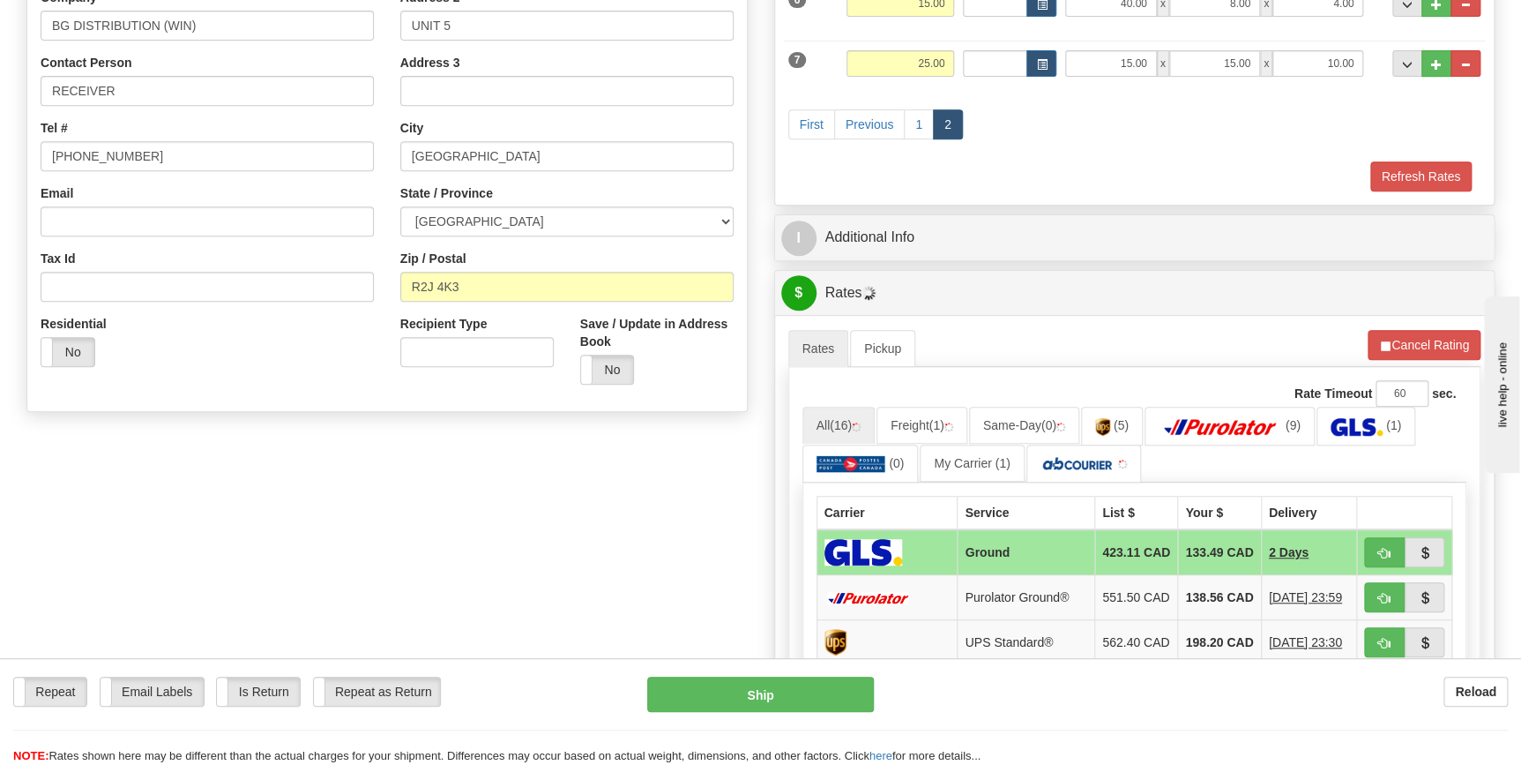
scroll to position [320, 0]
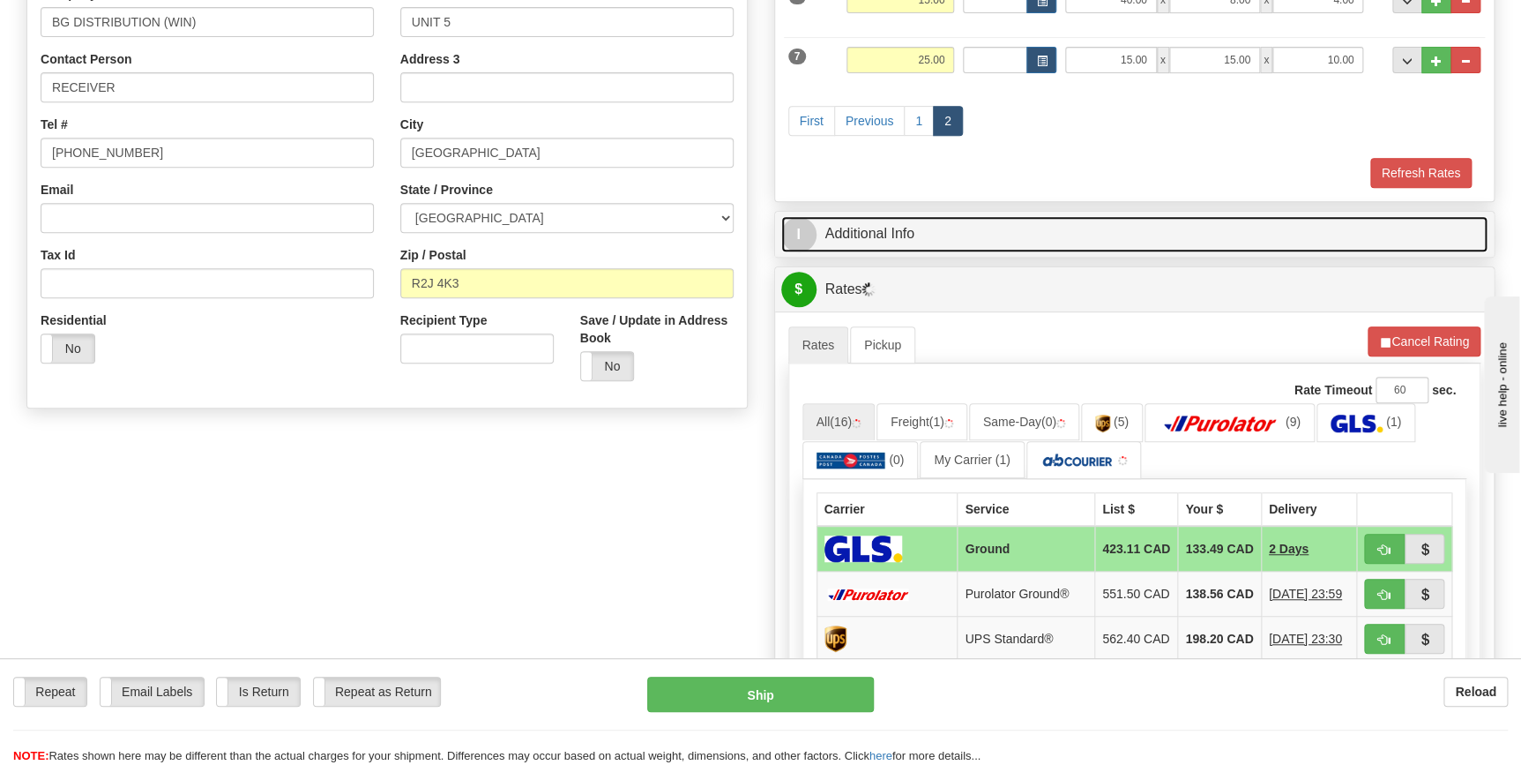
click at [997, 236] on link "I Additional Info" at bounding box center [1134, 234] width 707 height 36
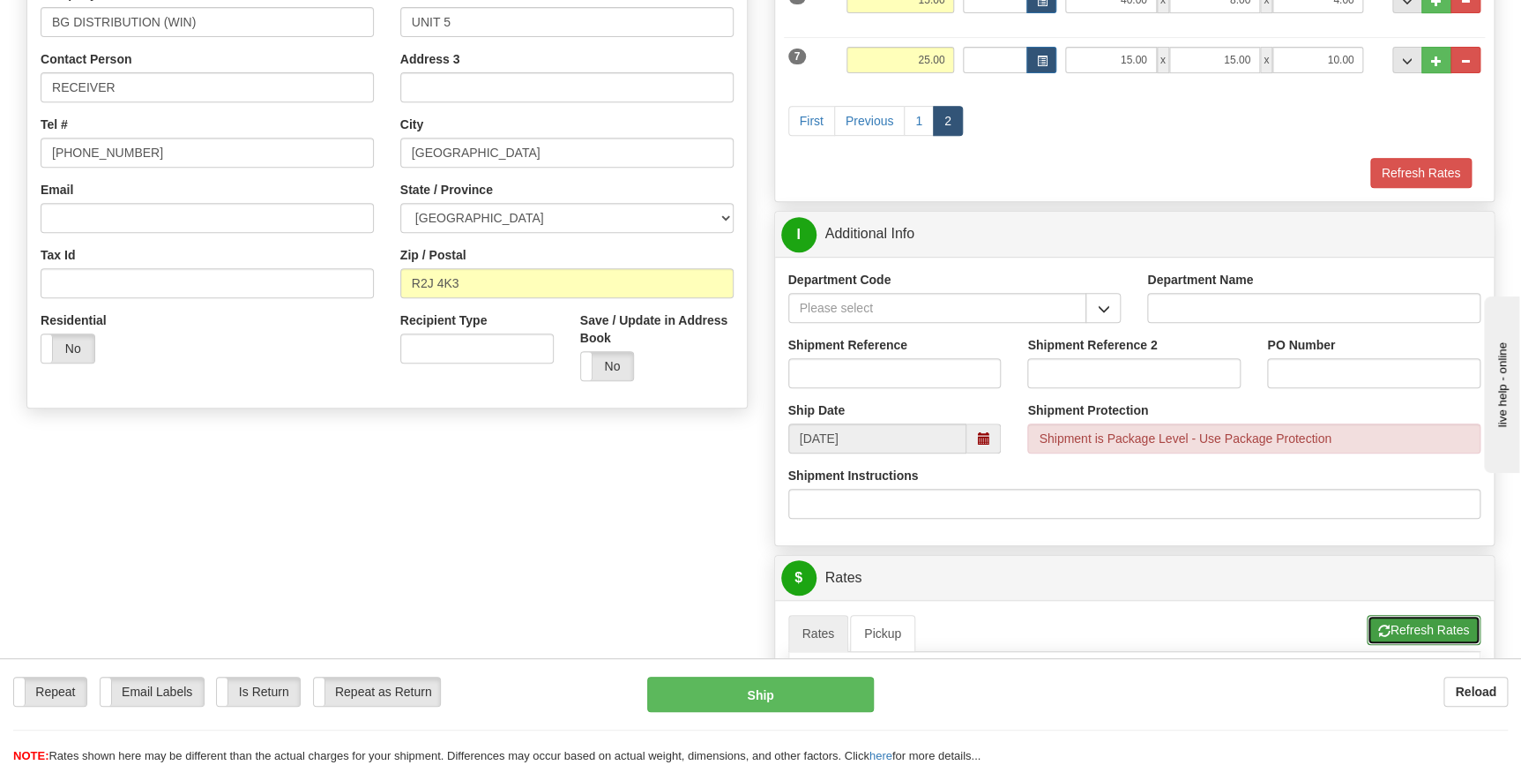
click at [1447, 635] on button "Refresh Rates" at bounding box center [1424, 630] width 114 height 30
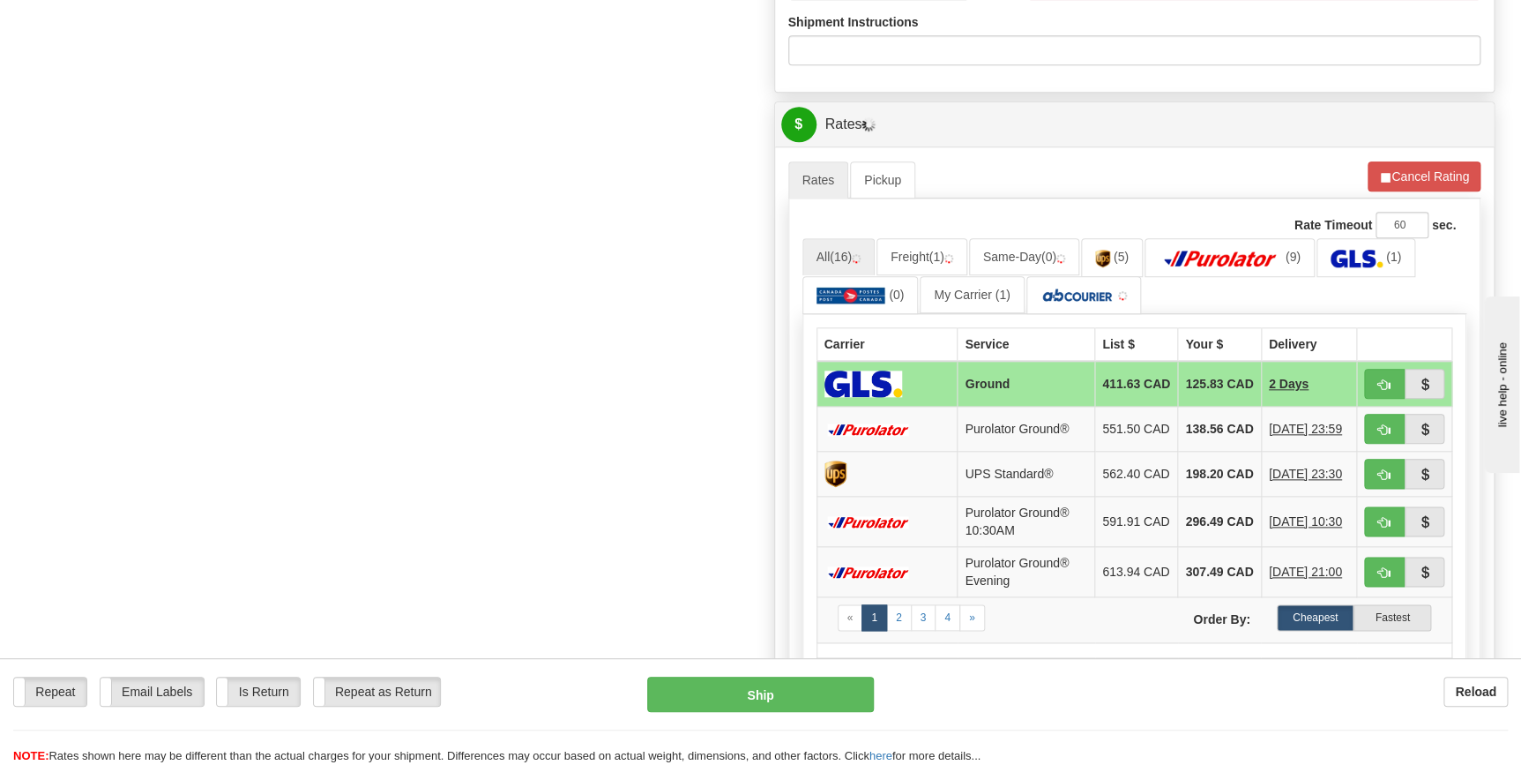
scroll to position [802, 0]
